Goal: Information Seeking & Learning: Learn about a topic

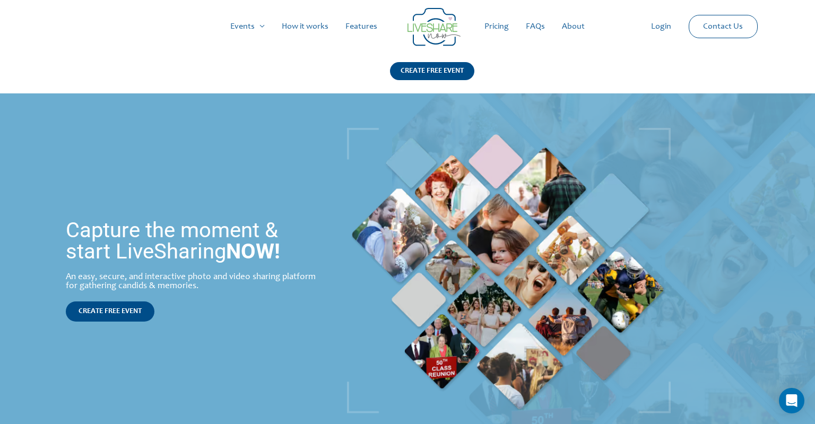
click at [309, 25] on link "How it works" at bounding box center [305, 27] width 64 height 34
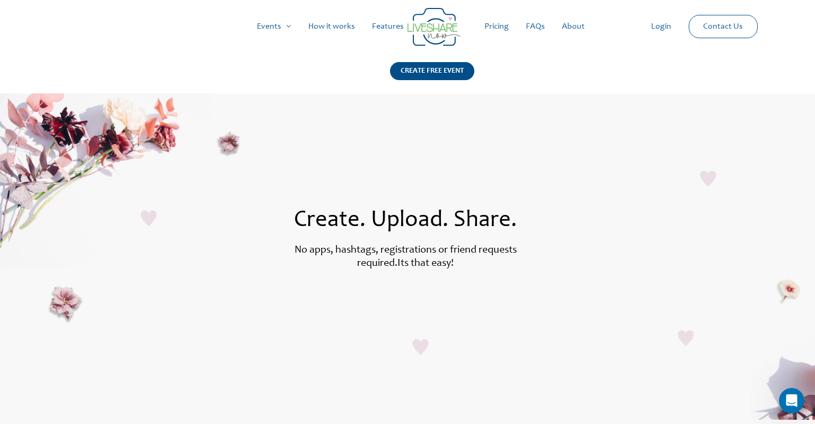
click at [397, 27] on link "Features" at bounding box center [388, 27] width 49 height 34
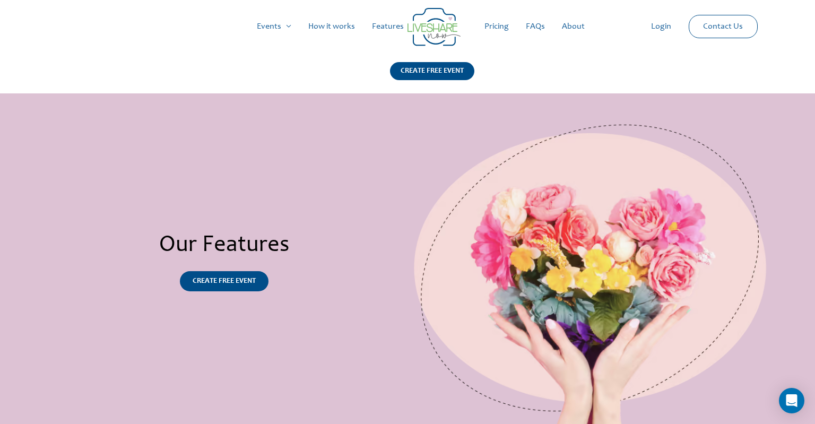
click at [504, 29] on link "Pricing" at bounding box center [496, 27] width 41 height 34
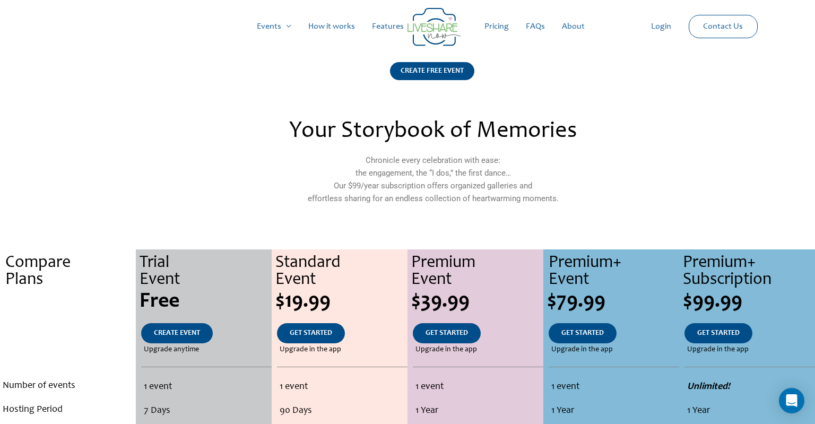
click at [527, 23] on link "FAQs" at bounding box center [535, 27] width 36 height 34
